Goal: Task Accomplishment & Management: Use online tool/utility

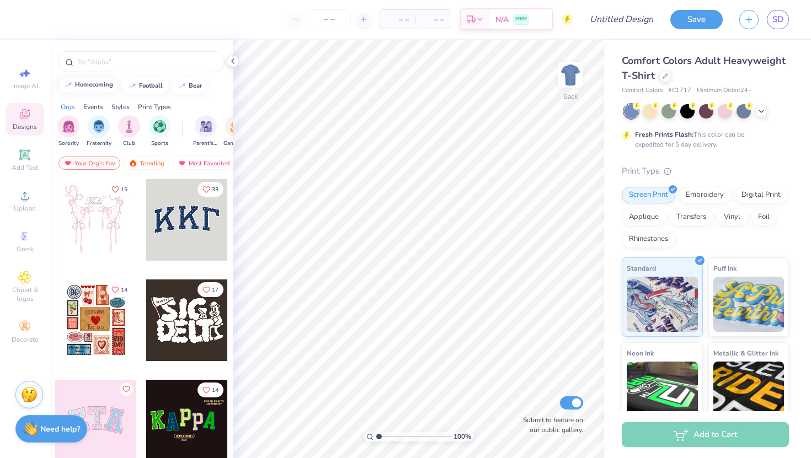
click at [97, 84] on div "homecoming" at bounding box center [94, 85] width 38 height 6
type input "homecoming"
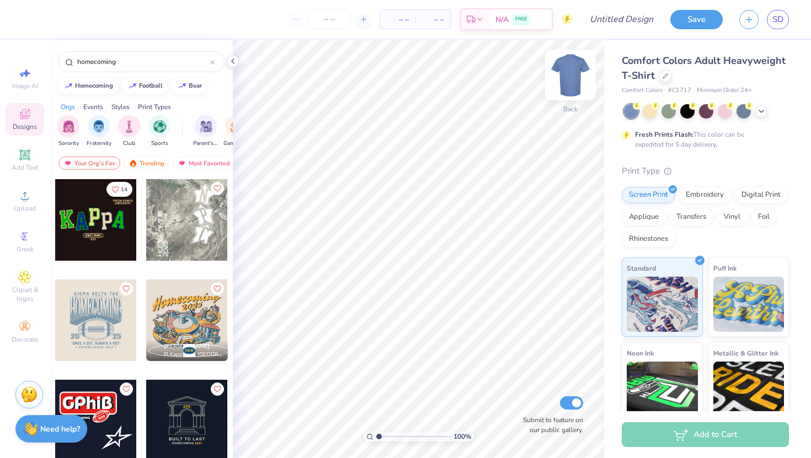
click at [576, 68] on img at bounding box center [570, 75] width 44 height 44
click at [570, 78] on img at bounding box center [570, 75] width 44 height 44
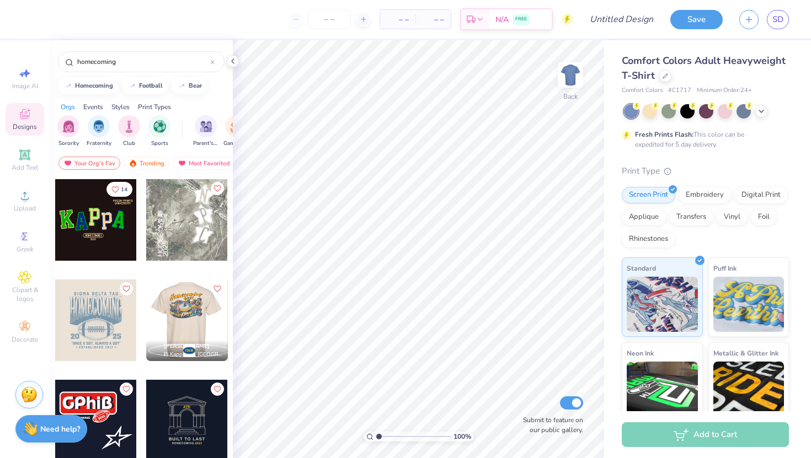
click at [146, 309] on div at bounding box center [106, 321] width 82 height 82
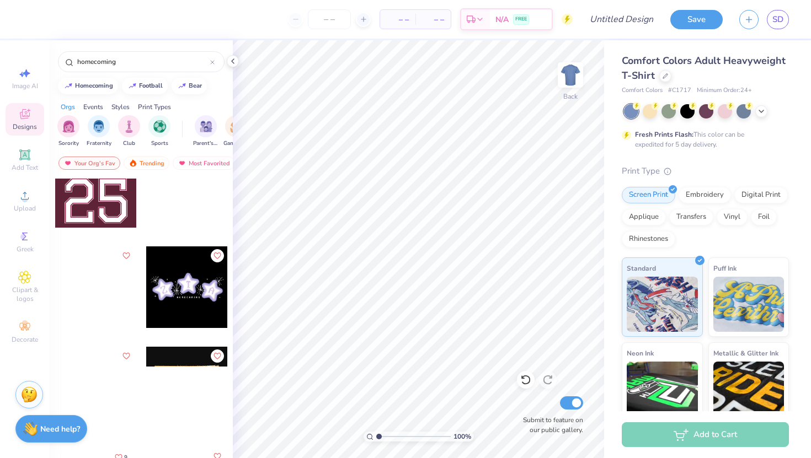
scroll to position [2996, 0]
